Goal: Book appointment/travel/reservation

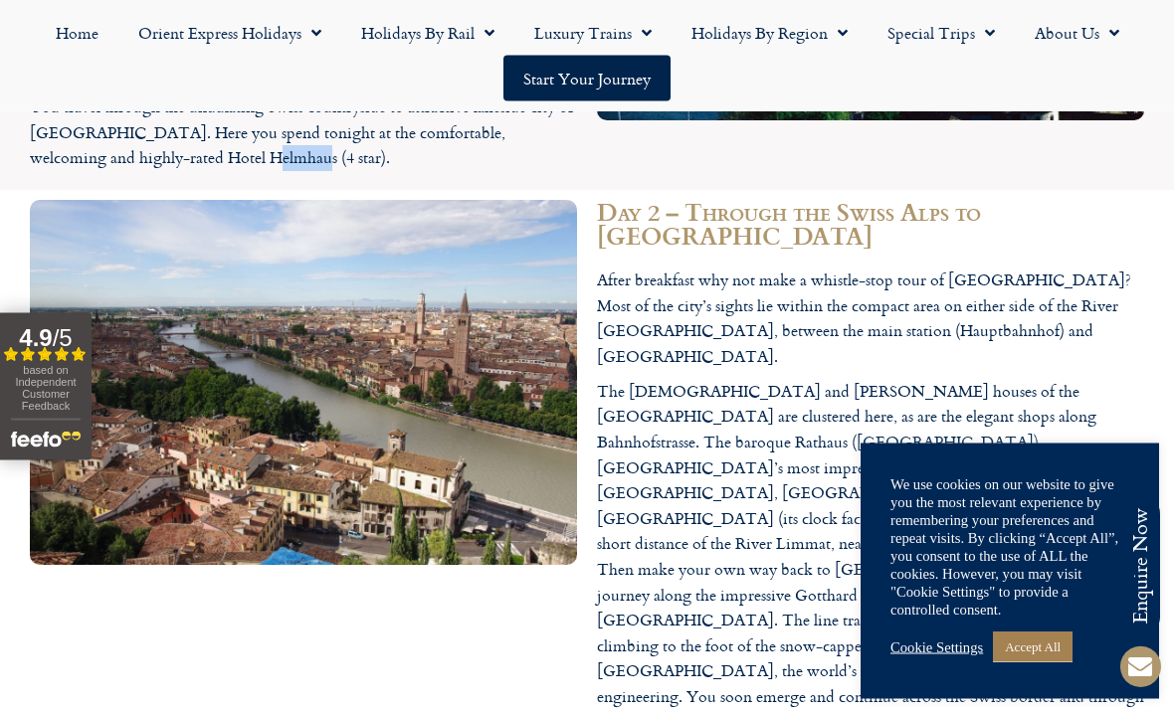
scroll to position [2426, 0]
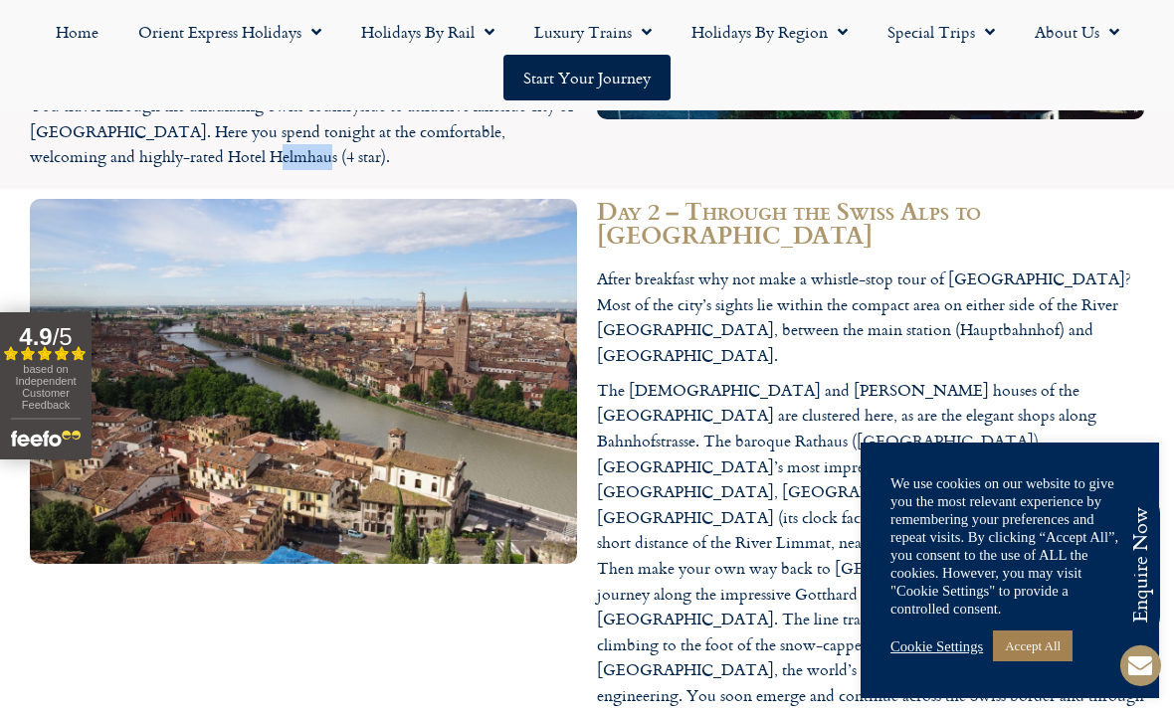
click at [1125, 399] on p "The [DEMOGRAPHIC_DATA] and [PERSON_NAME] houses of the [GEOGRAPHIC_DATA] are cl…" at bounding box center [870, 557] width 547 height 356
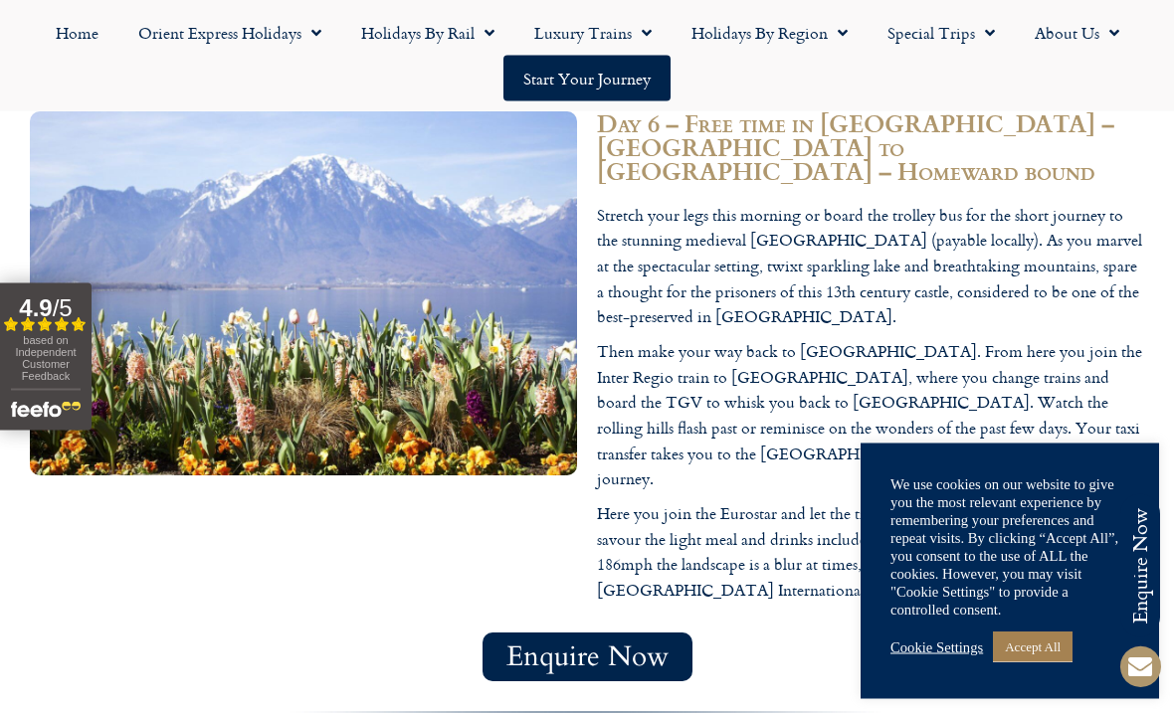
scroll to position [4517, 0]
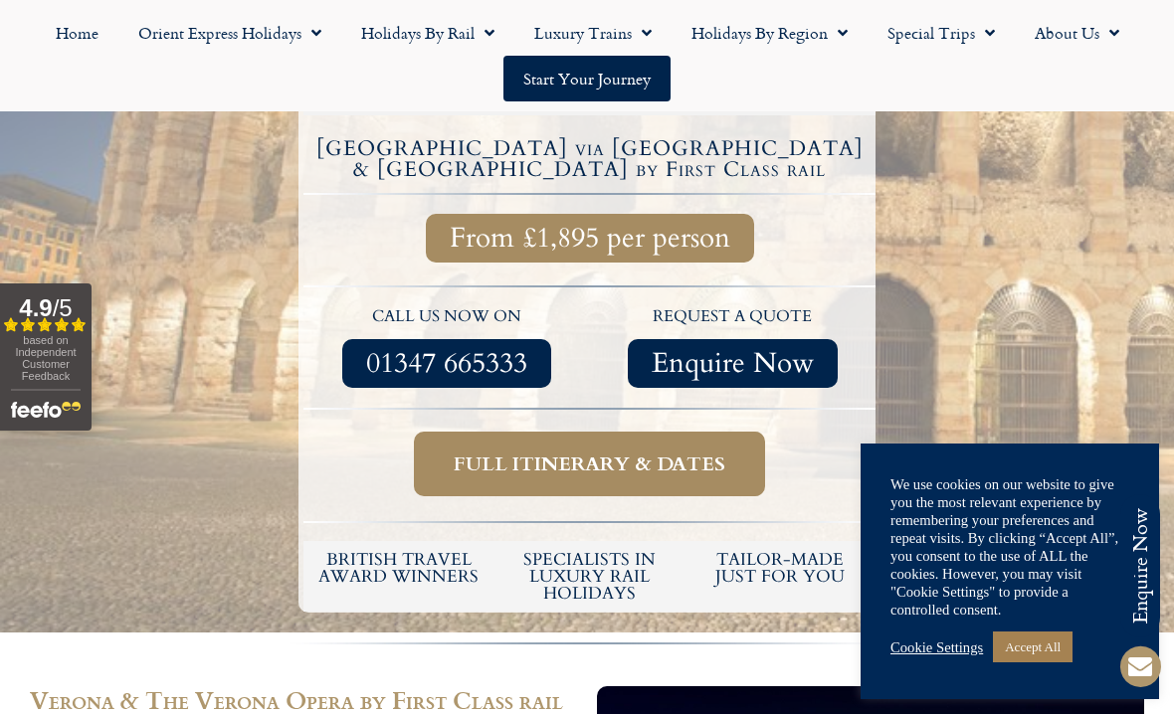
scroll to position [618, 0]
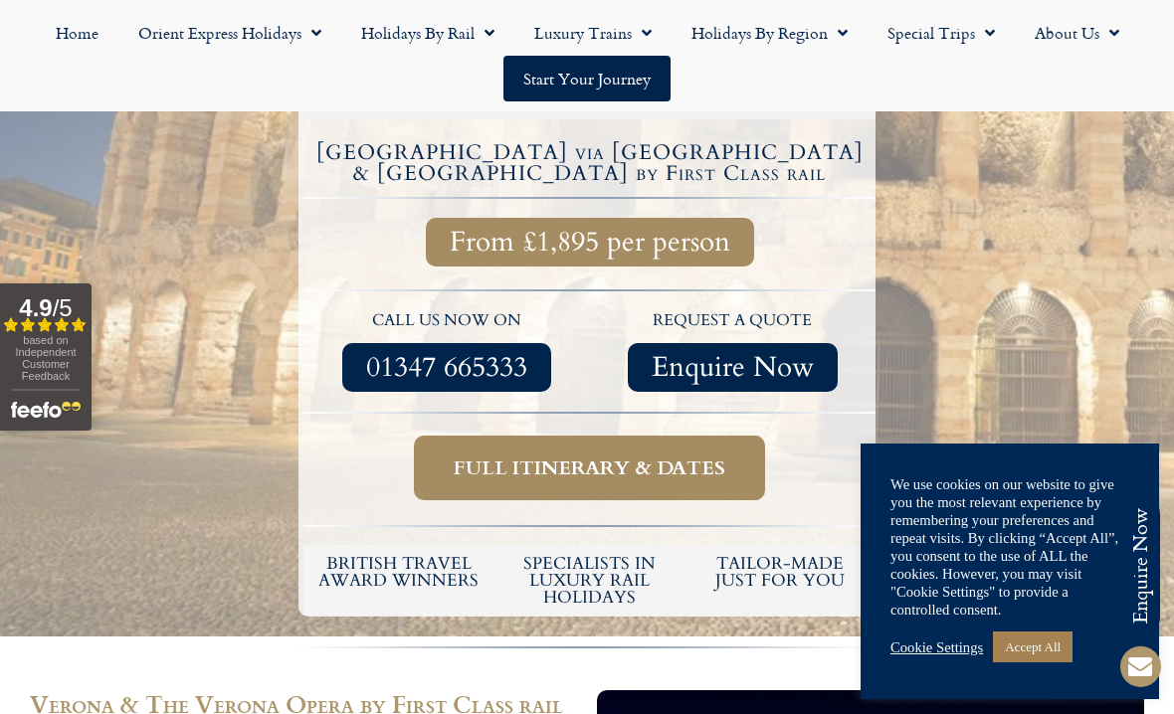
click at [1096, 254] on div at bounding box center [587, 165] width 1174 height 944
click at [515, 456] on span "Full itinerary & dates" at bounding box center [590, 468] width 272 height 25
click at [724, 456] on span "Full itinerary & dates" at bounding box center [590, 468] width 272 height 25
click at [707, 456] on span "Full itinerary & dates" at bounding box center [590, 468] width 272 height 25
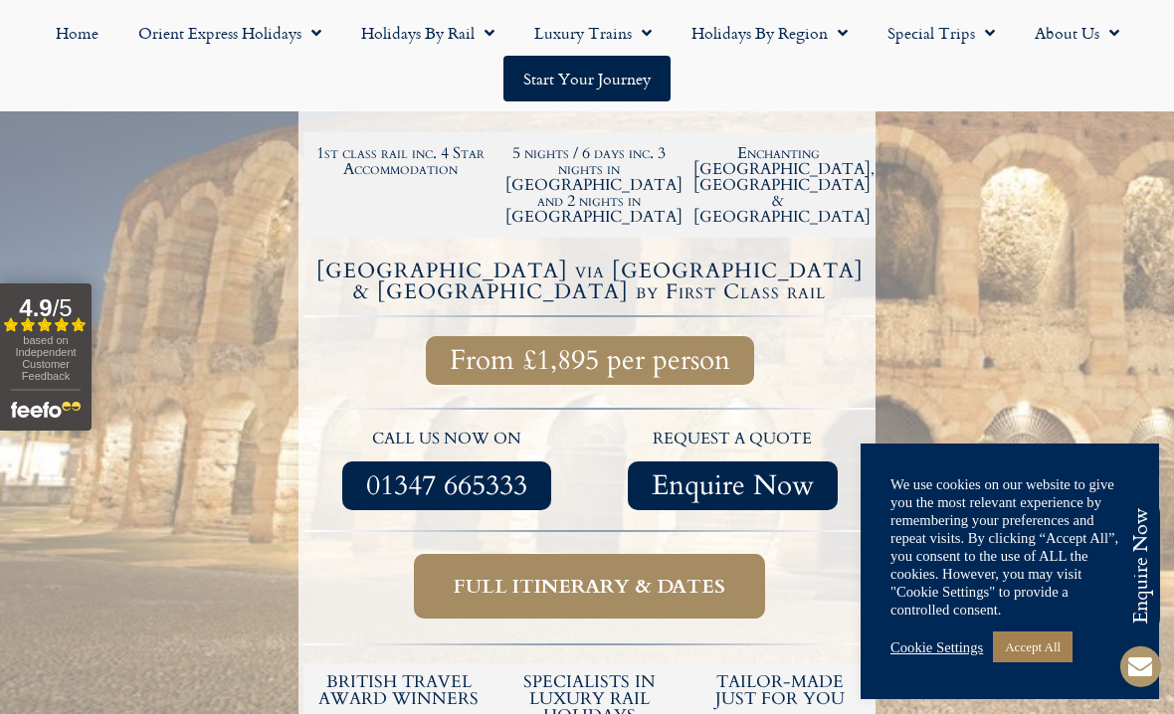
scroll to position [497, 0]
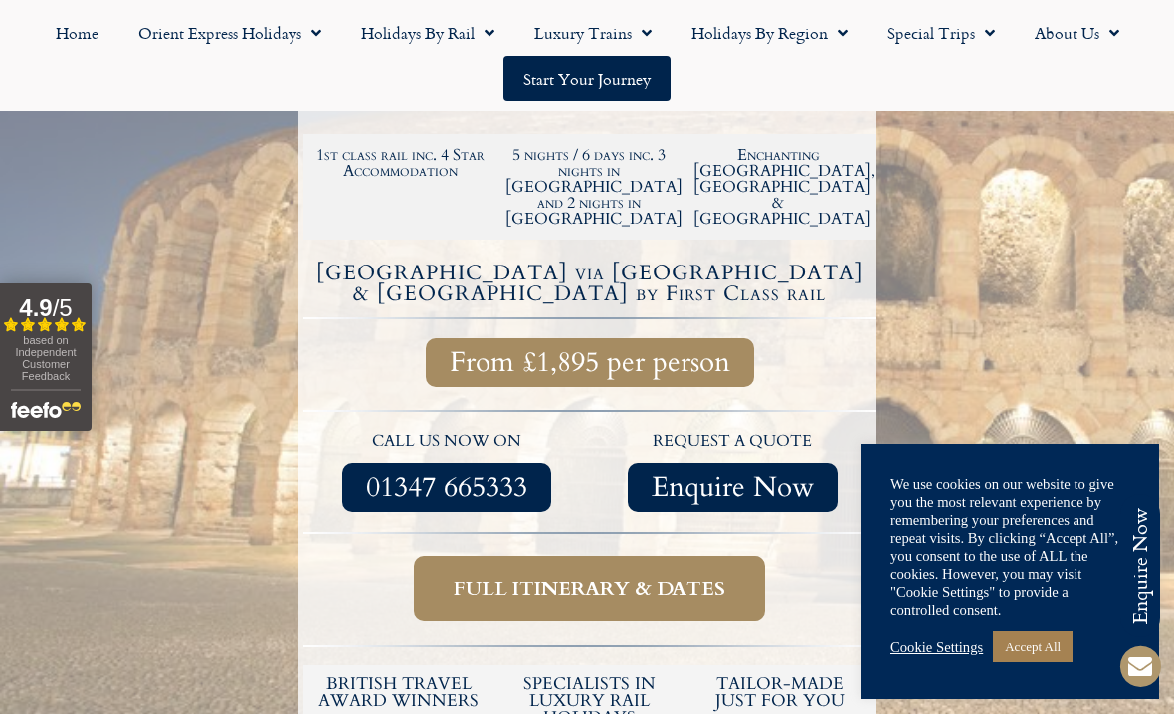
click at [648, 576] on span "Full itinerary & dates" at bounding box center [590, 588] width 272 height 25
click at [710, 576] on span "Full itinerary & dates" at bounding box center [590, 588] width 272 height 25
click at [646, 576] on span "Full itinerary & dates" at bounding box center [590, 588] width 272 height 25
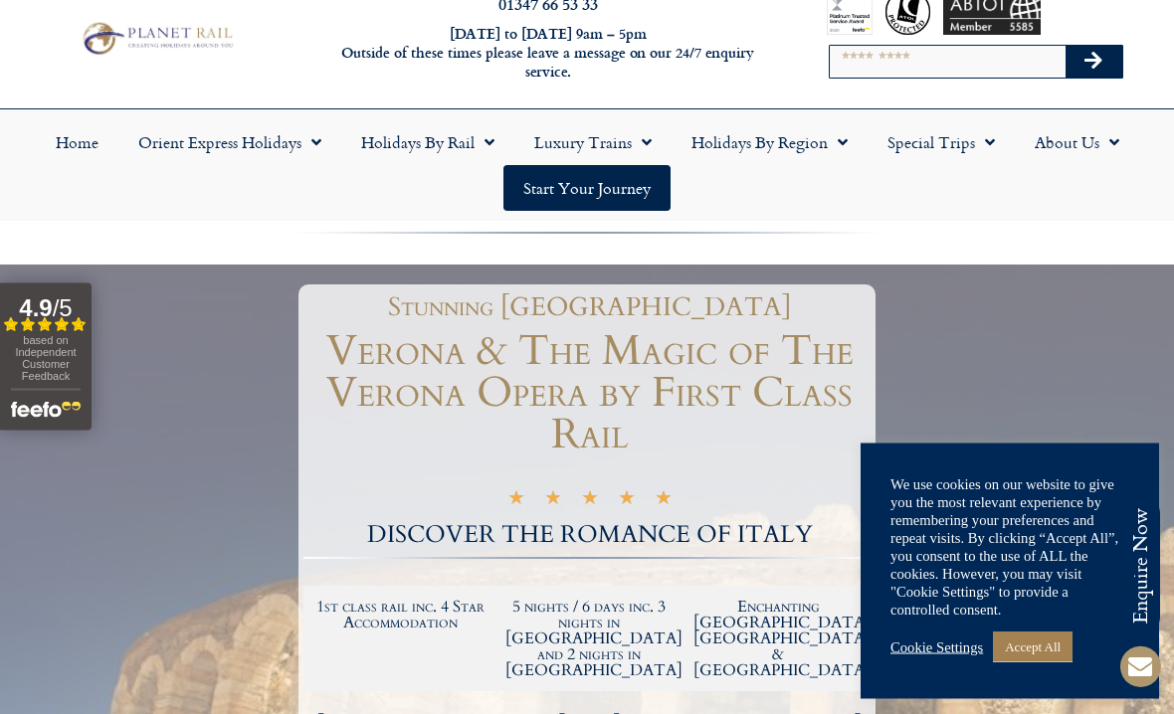
scroll to position [0, 0]
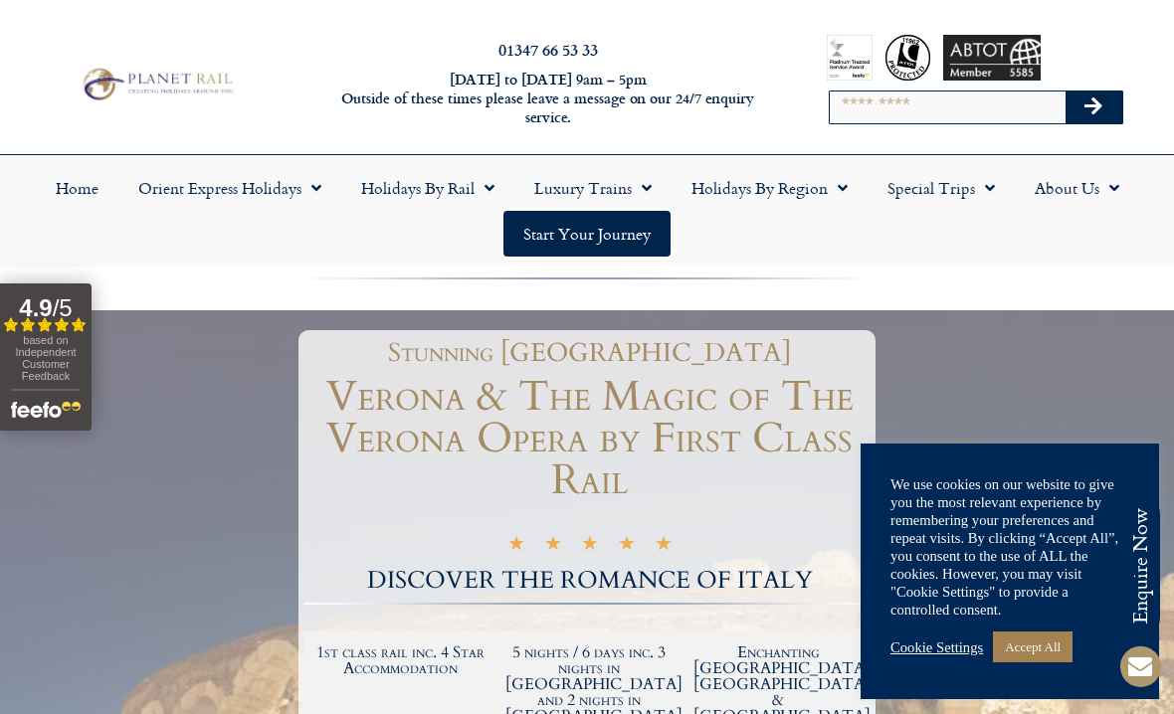
click at [639, 236] on link "Start your Journey" at bounding box center [586, 234] width 167 height 46
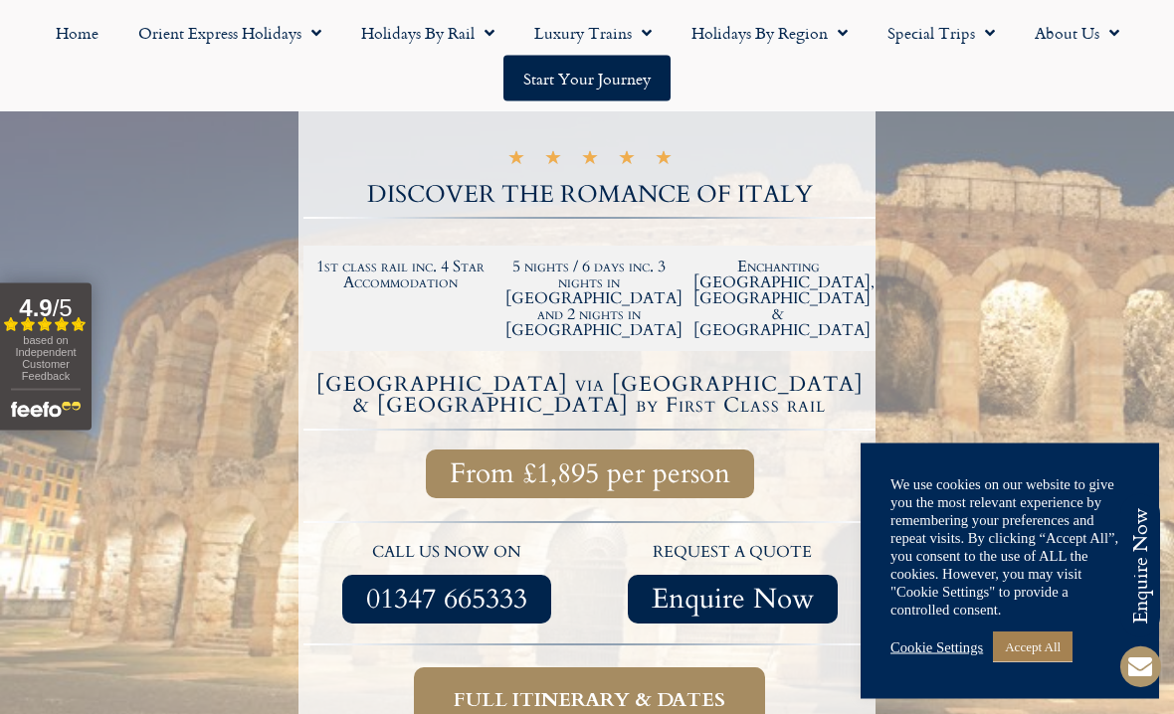
scroll to position [387, 0]
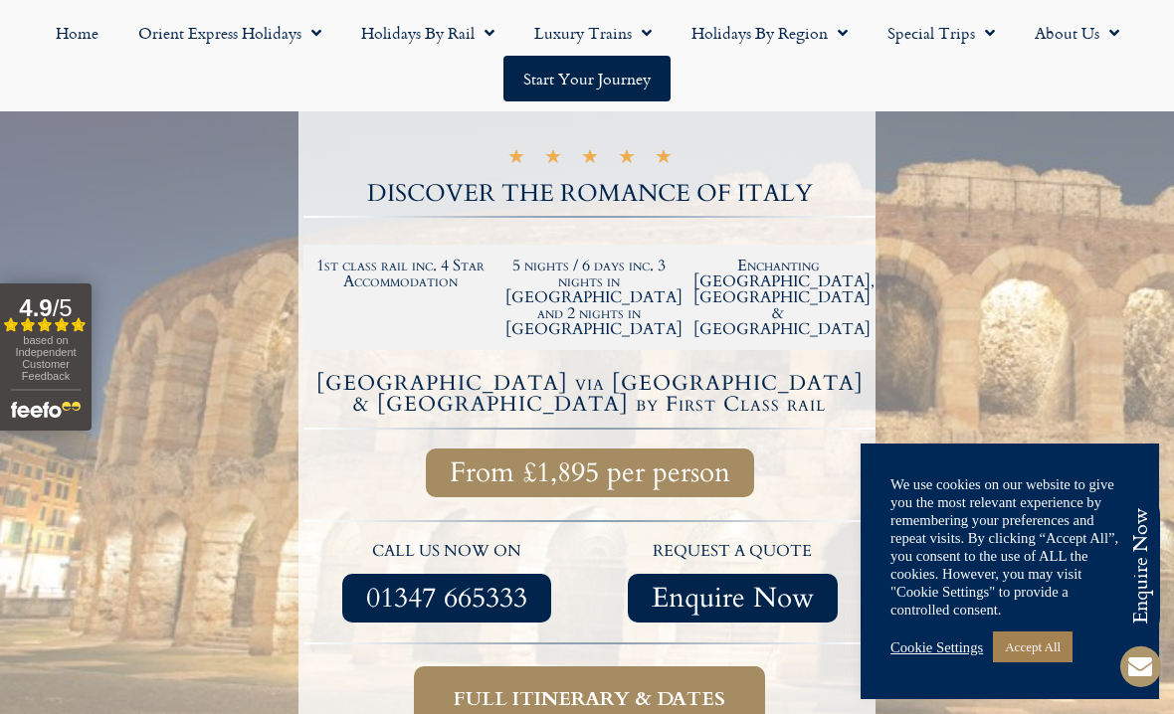
click at [1119, 392] on div at bounding box center [587, 395] width 1174 height 944
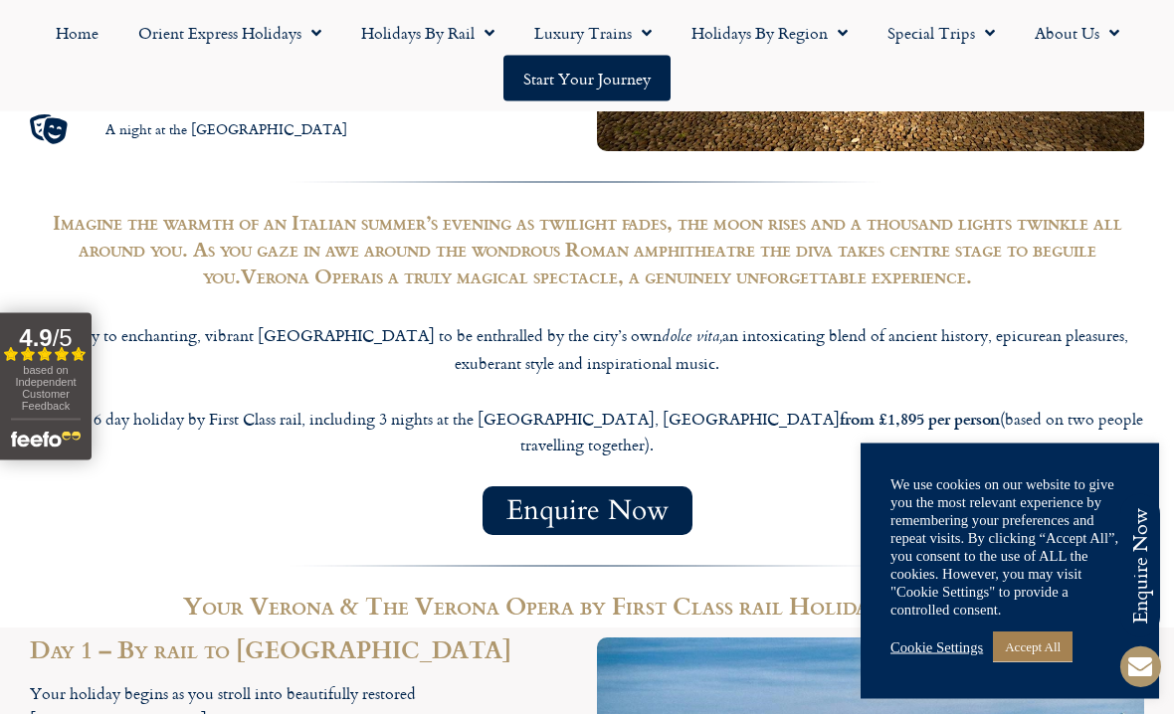
scroll to position [1522, 0]
click at [1140, 486] on div "Enquire Now" at bounding box center [587, 510] width 1114 height 49
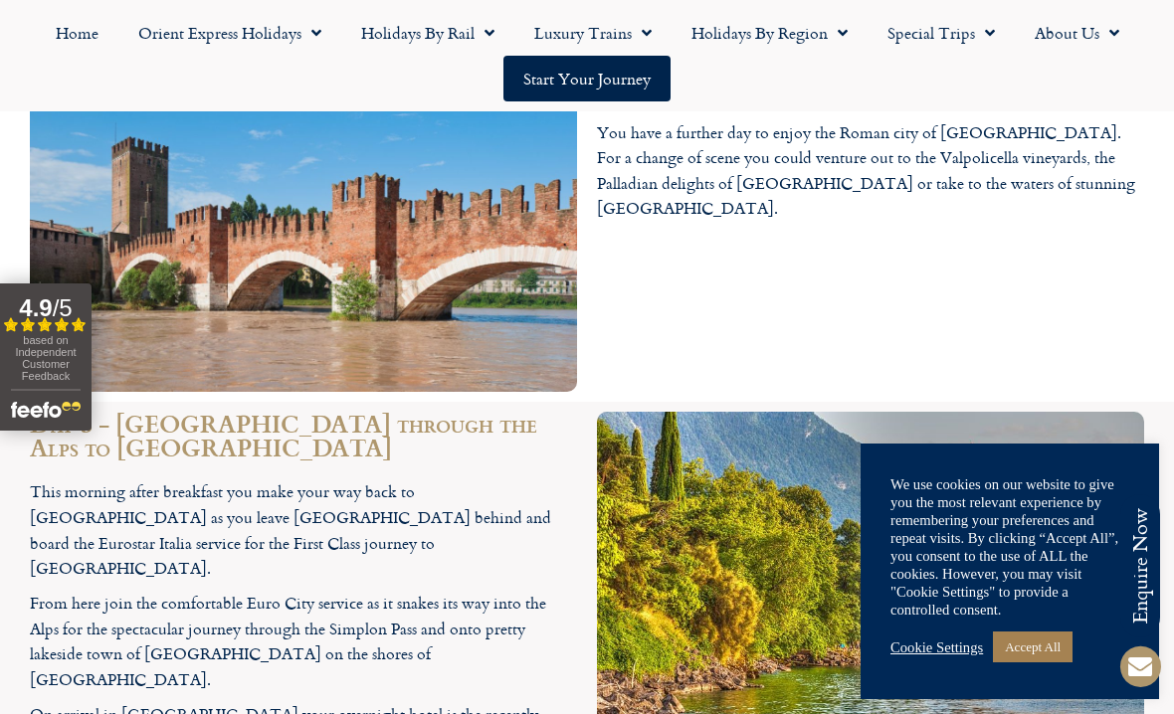
scroll to position [3819, 0]
